Goal: Check status

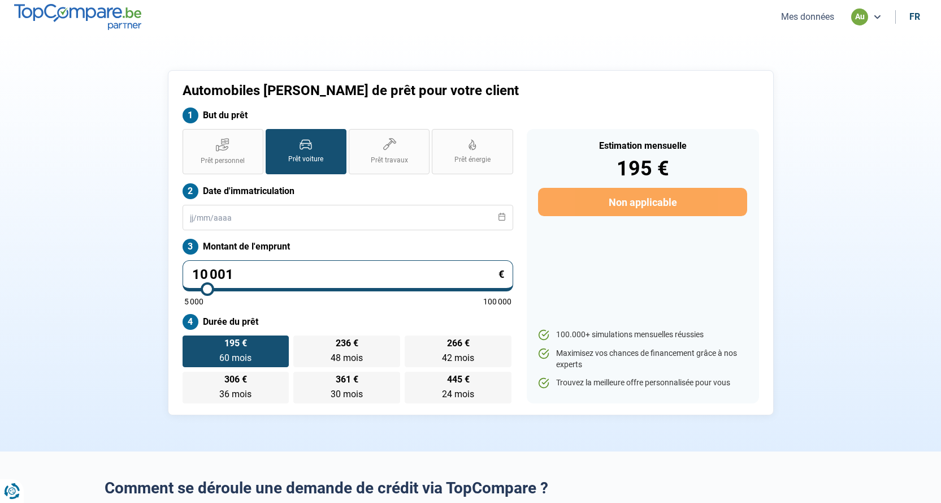
click at [863, 18] on div "au" at bounding box center [860, 16] width 17 height 17
click at [822, 12] on button "Mes données" at bounding box center [808, 17] width 60 height 12
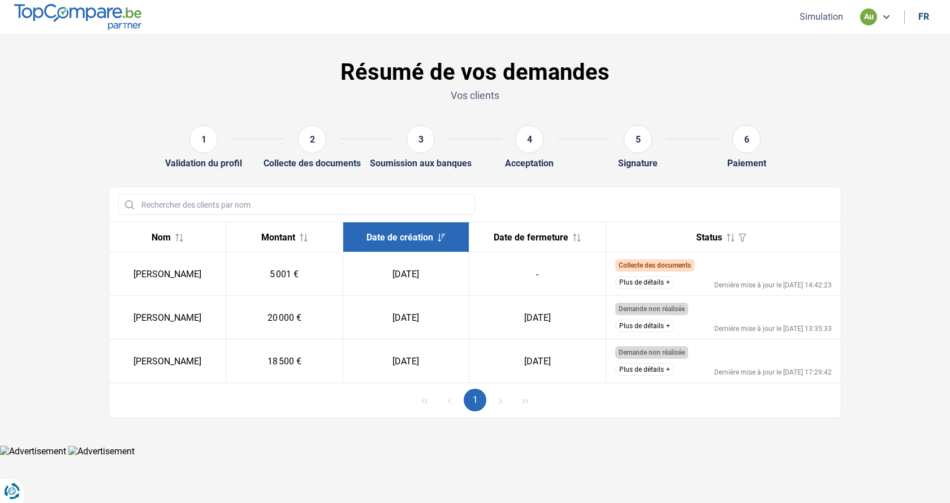
click at [659, 285] on button "Plus de détails" at bounding box center [644, 282] width 59 height 12
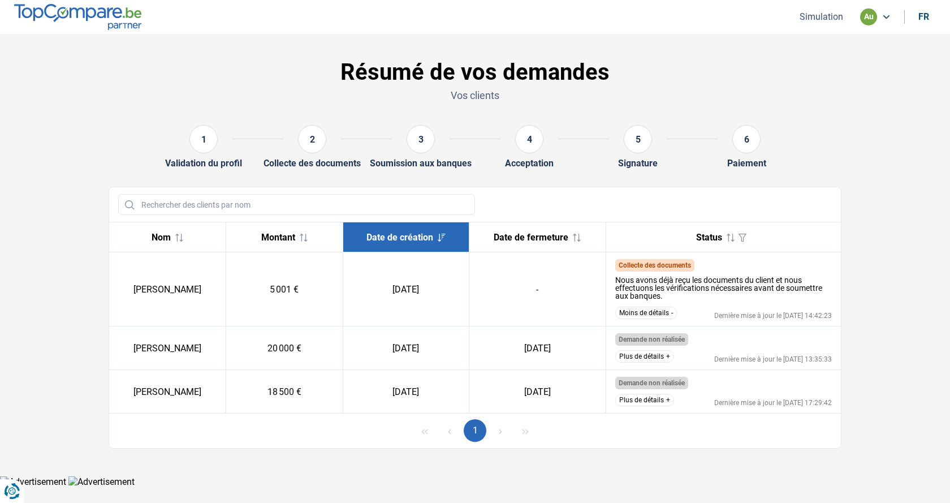
click at [655, 265] on span "Collecte des documents" at bounding box center [655, 265] width 72 height 8
click at [559, 243] on th "Date de fermeture" at bounding box center [537, 237] width 136 height 30
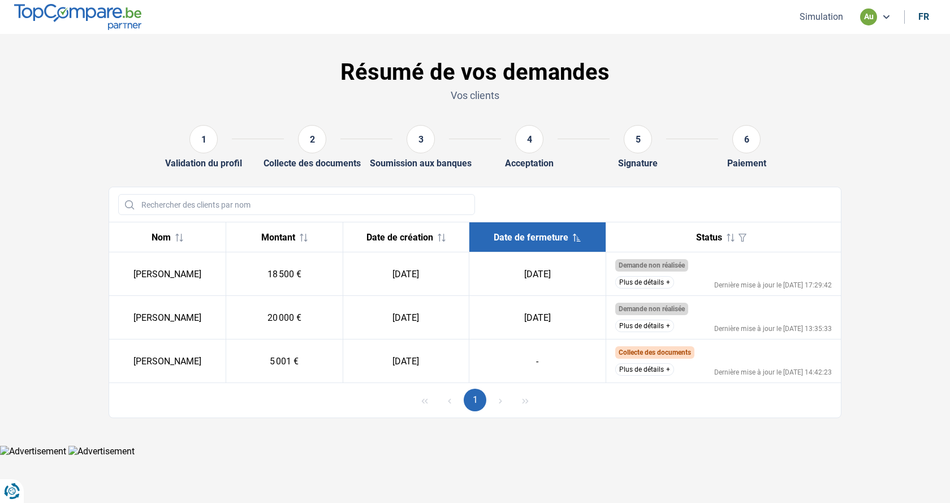
click at [411, 232] on span "Date de création" at bounding box center [399, 237] width 67 height 11
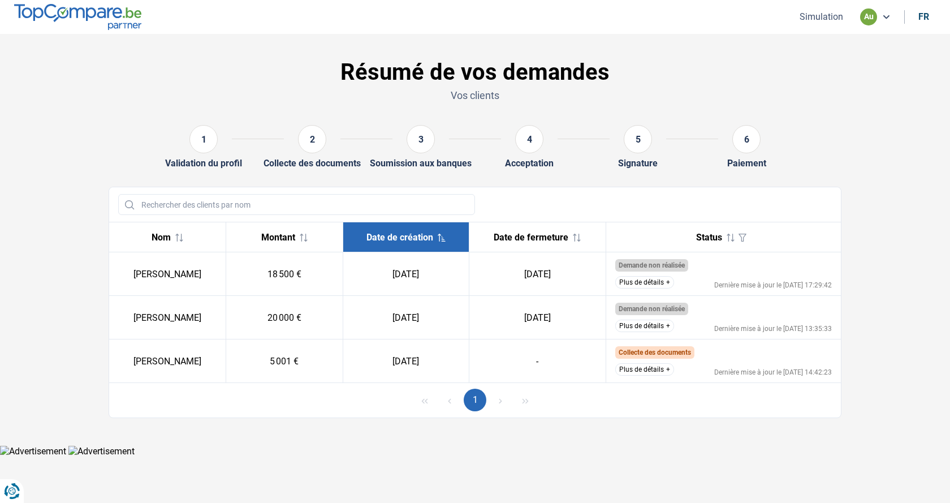
click at [196, 235] on div "Nom" at bounding box center [167, 237] width 98 height 11
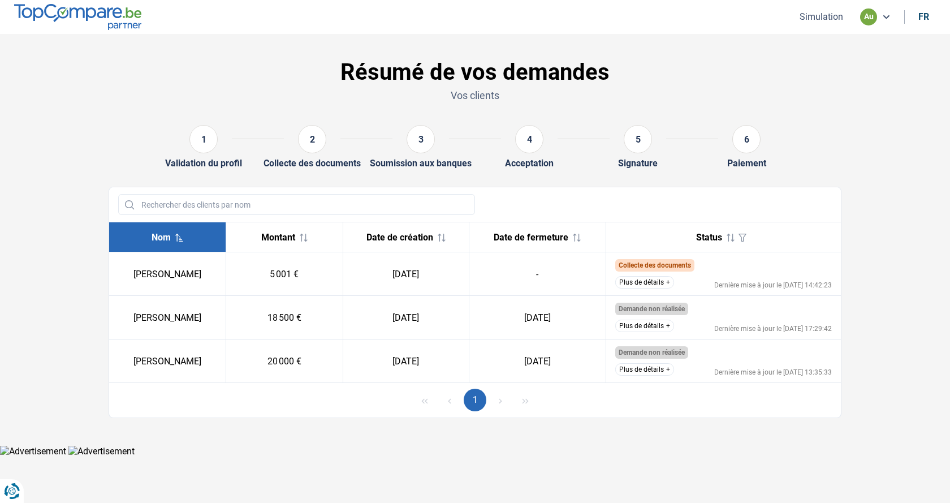
click at [308, 140] on div "2" at bounding box center [312, 139] width 28 height 28
click at [759, 286] on div "Dernière mise à jour le [DATE] 14:42:23" at bounding box center [773, 285] width 118 height 7
click at [805, 284] on div "Dernière mise à jour le [DATE] 14:42:23" at bounding box center [773, 285] width 118 height 7
click at [668, 284] on button "Plus de détails" at bounding box center [644, 282] width 59 height 12
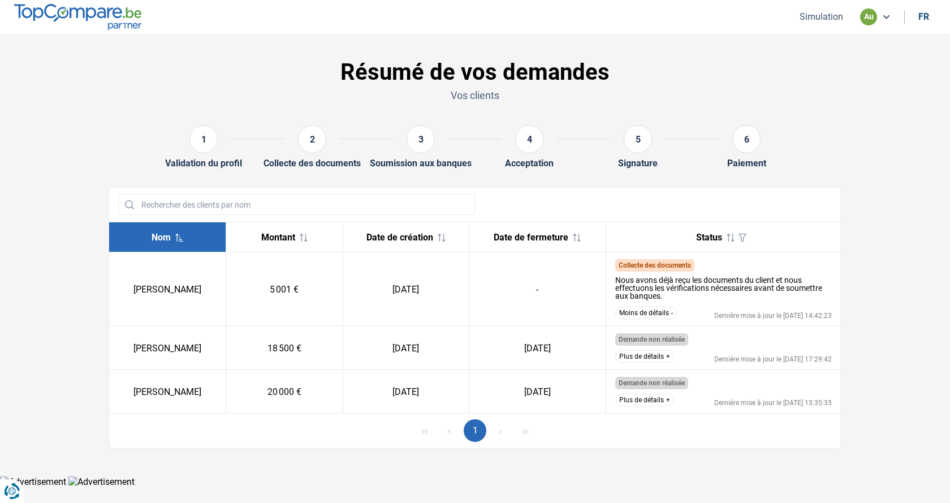
click at [758, 310] on div "Moins de détails Dernière mise à jour le [DATE] 14:42:23" at bounding box center [723, 312] width 217 height 12
